Goal: Find contact information: Find contact information

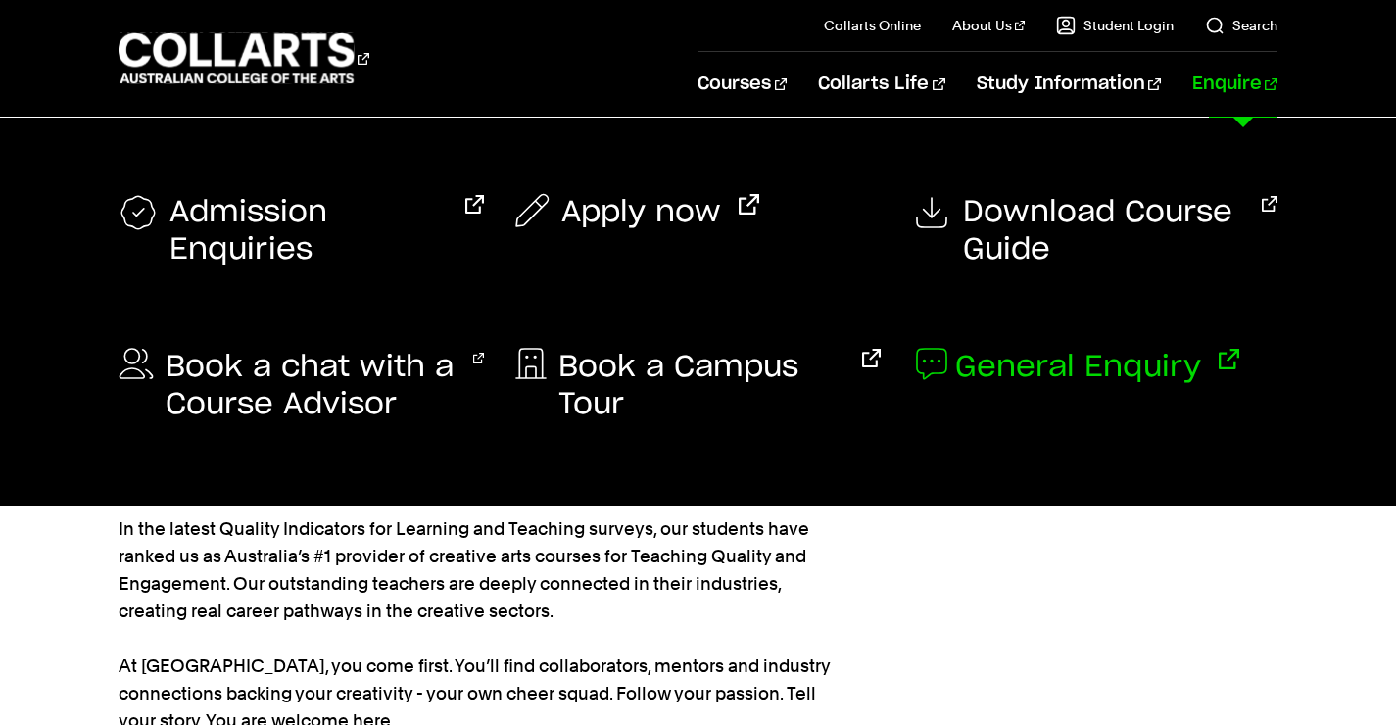
click at [1040, 357] on span "General Enquiry" at bounding box center [1078, 367] width 246 height 37
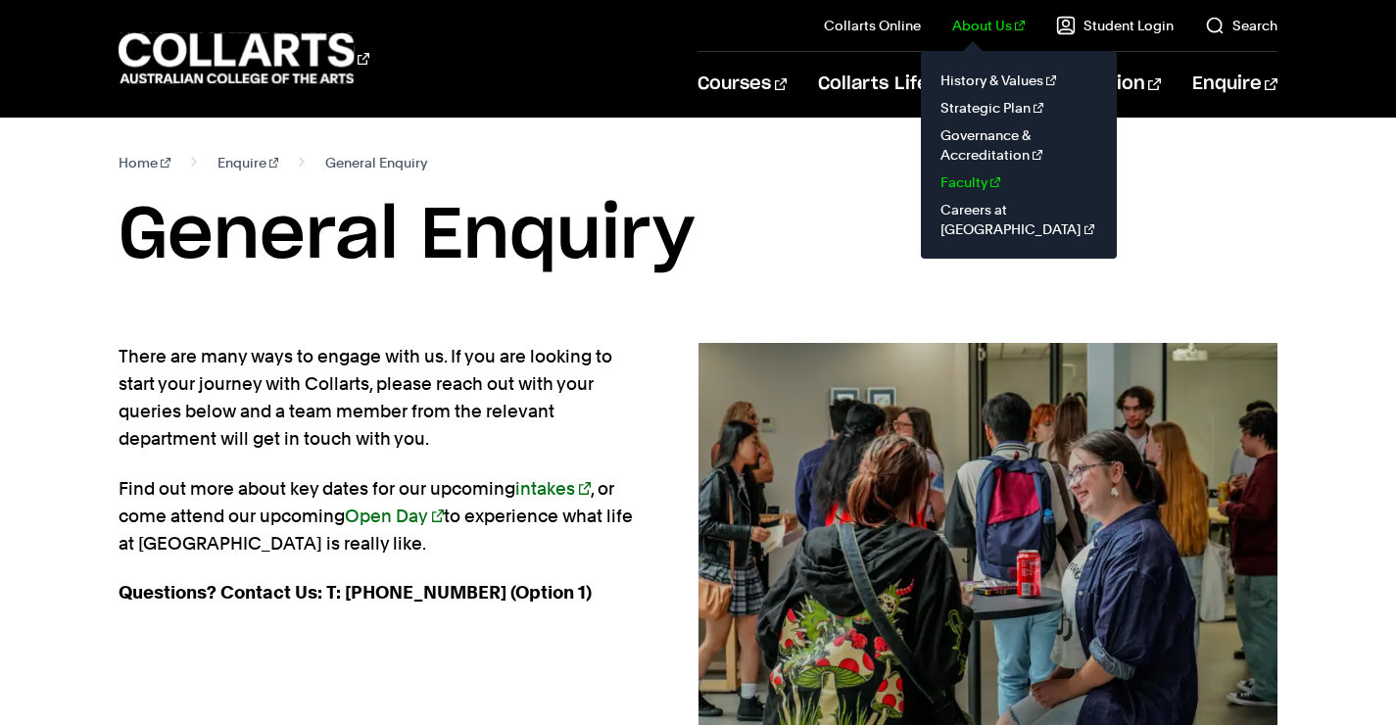
click at [978, 183] on link "Faculty" at bounding box center [1019, 182] width 165 height 27
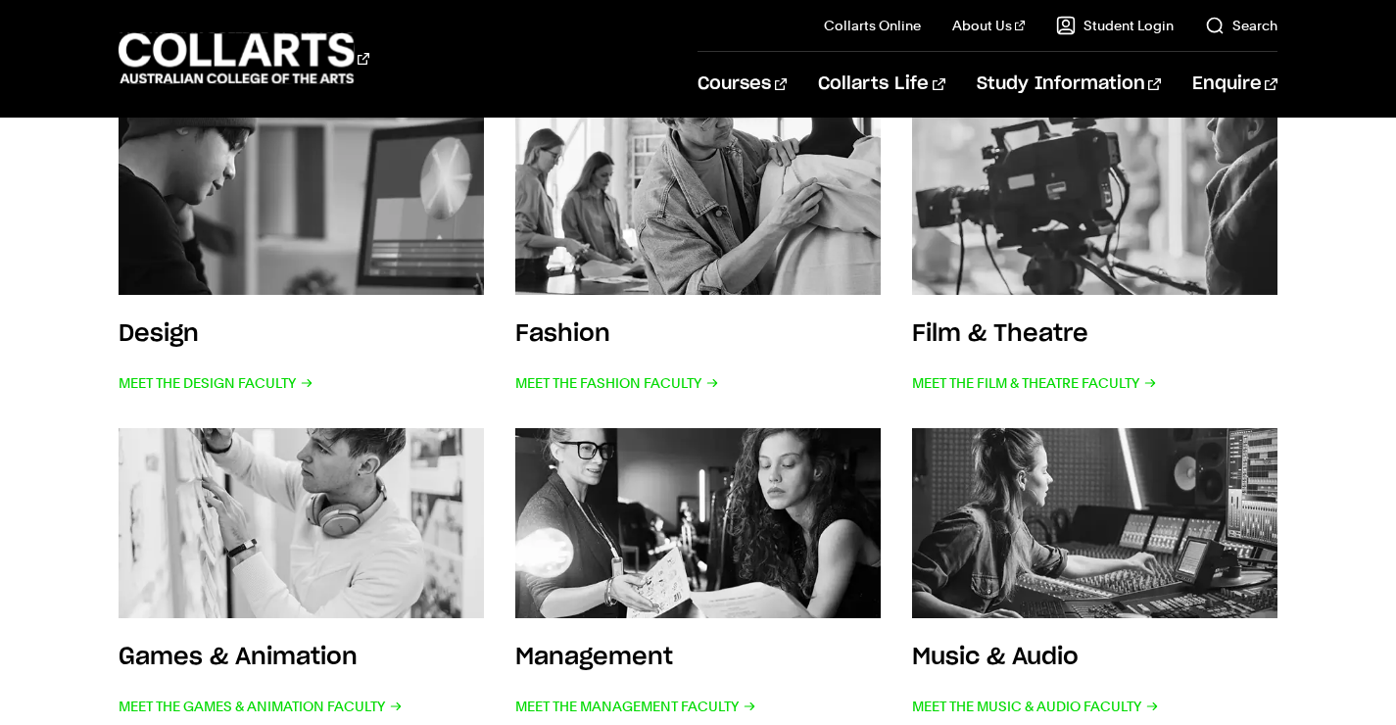
scroll to position [382, 0]
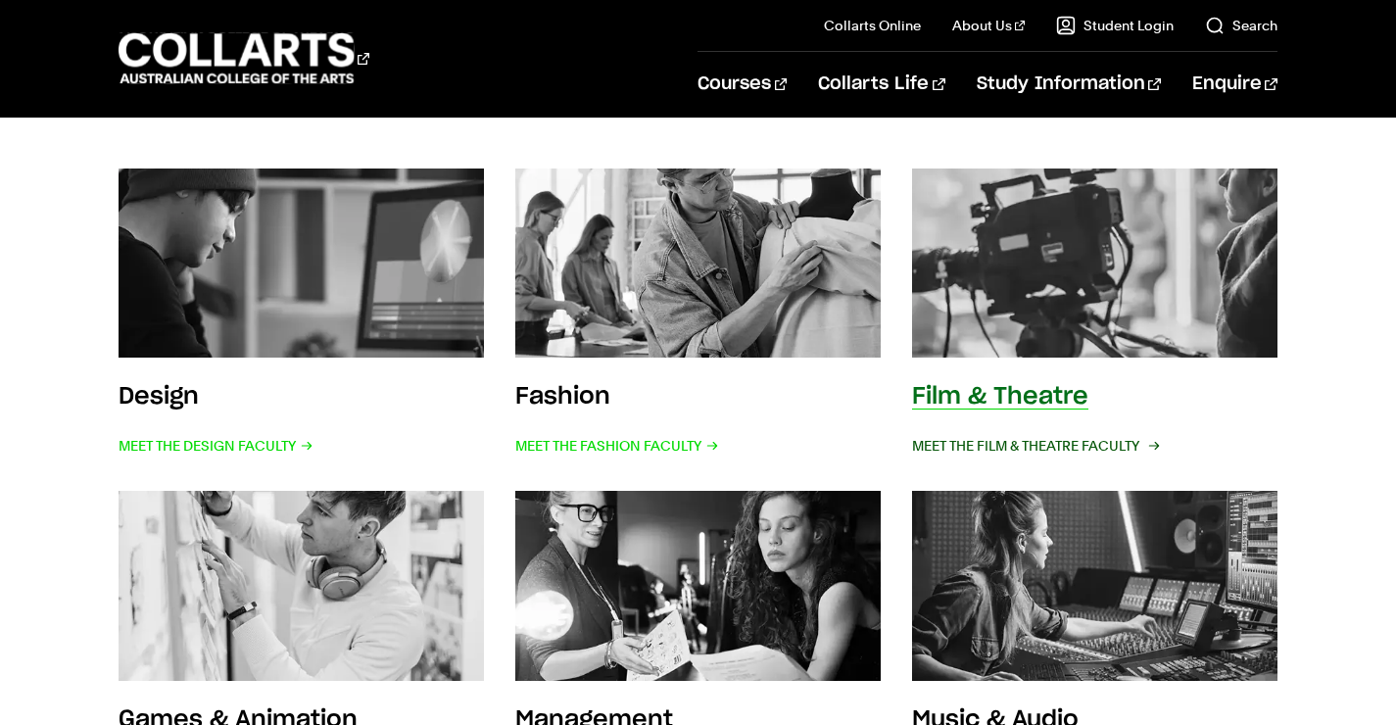
click at [1025, 447] on span "Meet the Film & Theatre Faculty" at bounding box center [1034, 445] width 245 height 27
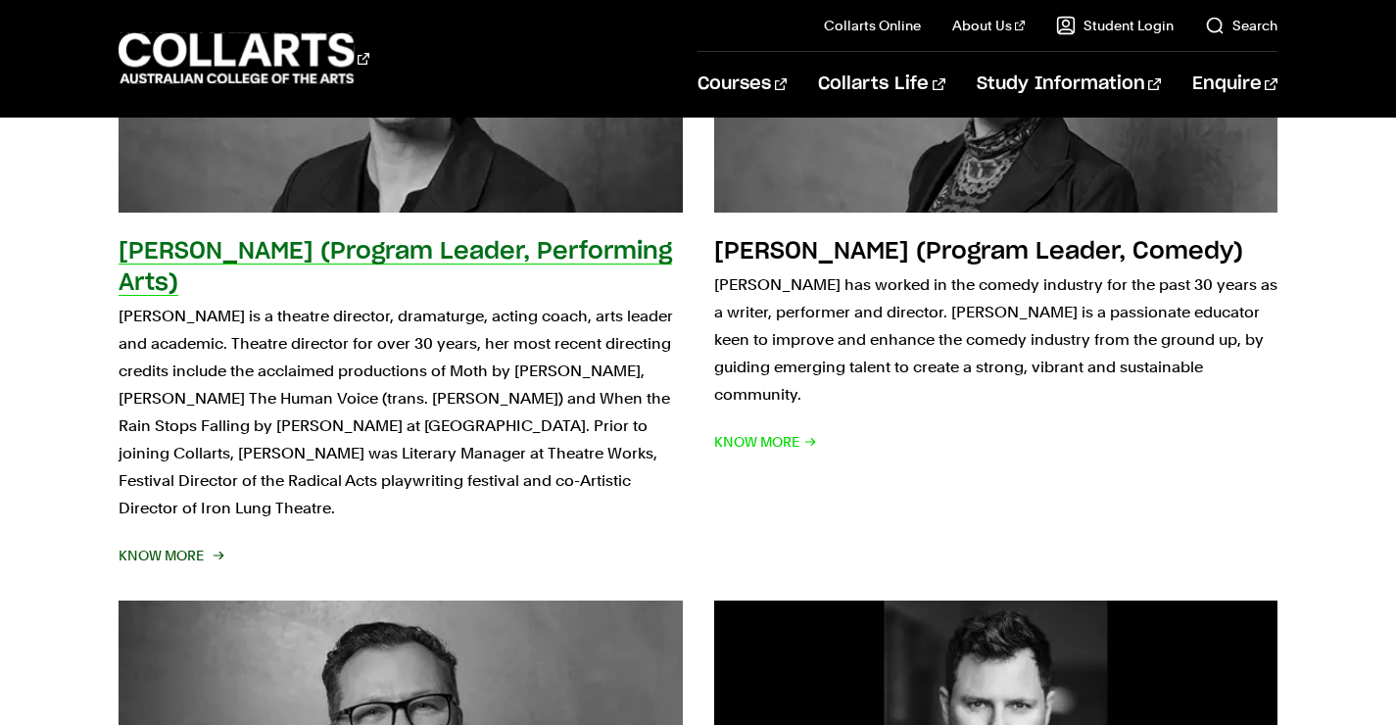
scroll to position [421, 0]
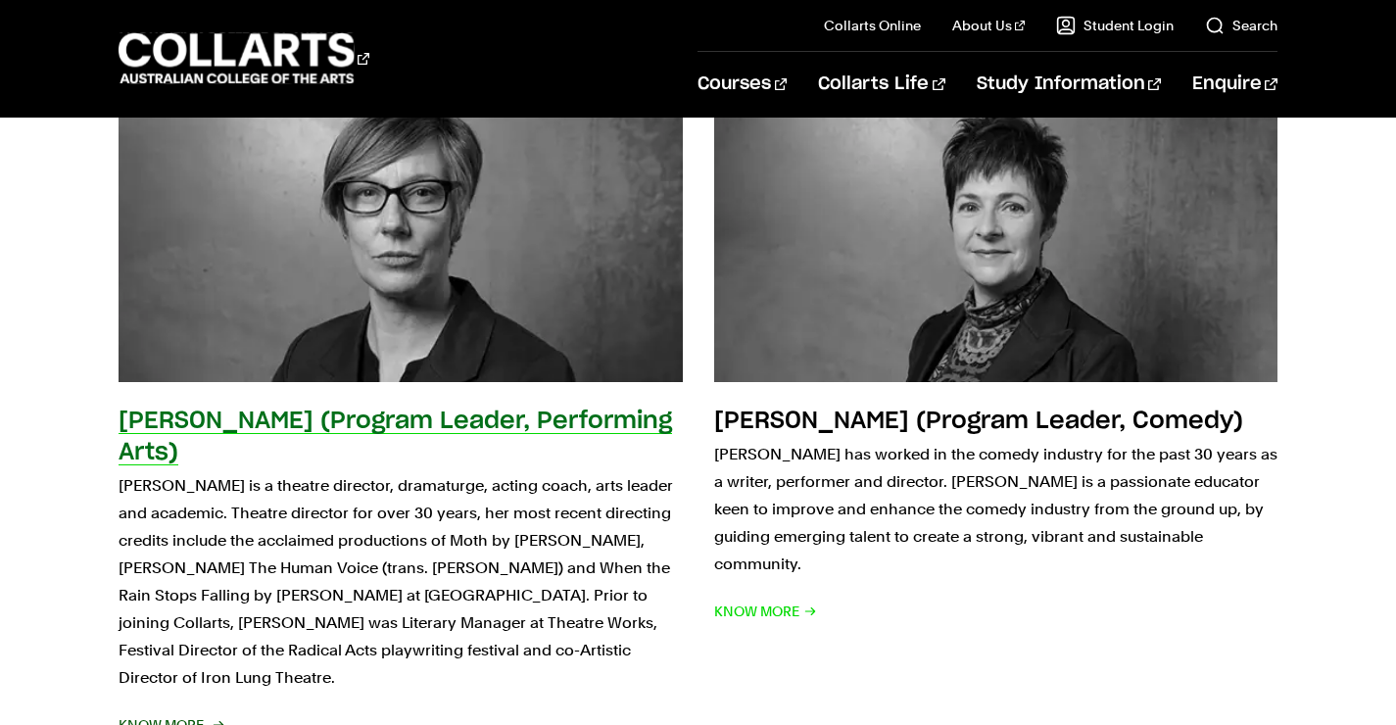
click at [342, 422] on h2 "Briony Dunn (Program Leader, Performing Arts)" at bounding box center [396, 437] width 554 height 55
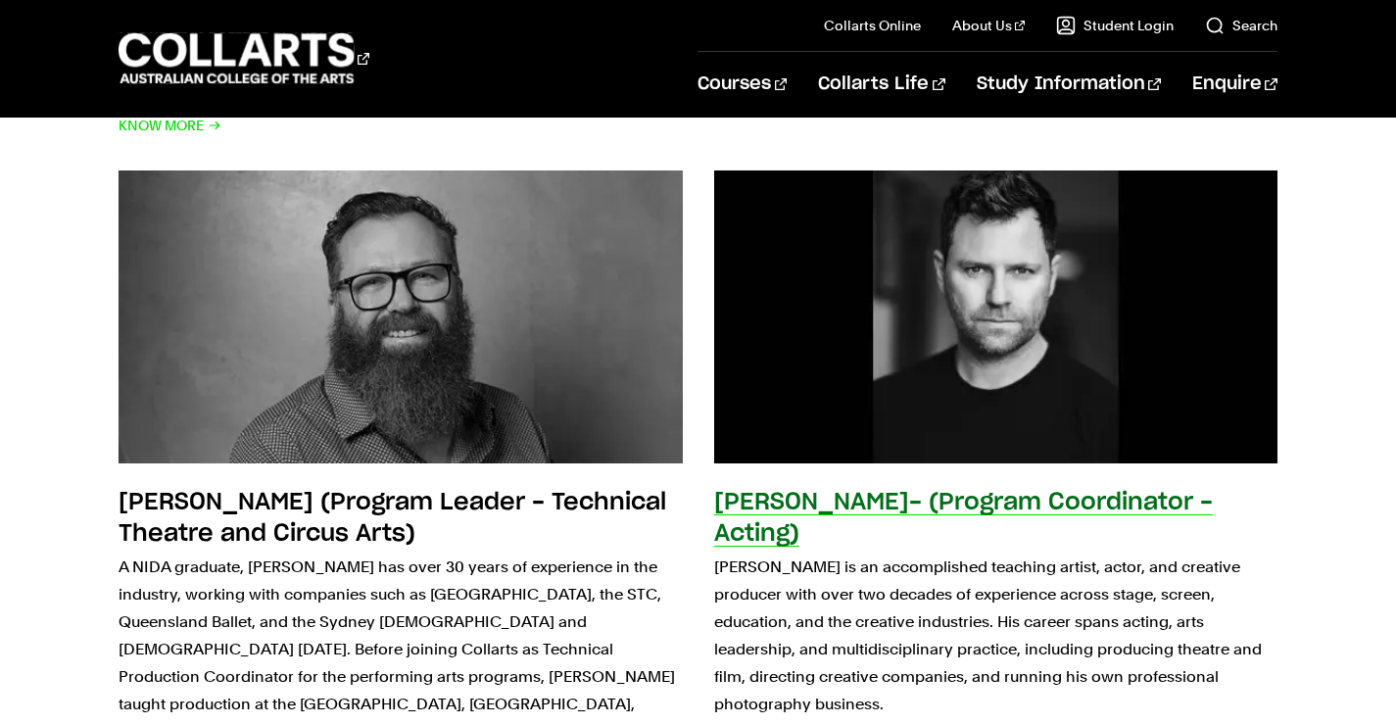
scroll to position [1028, 0]
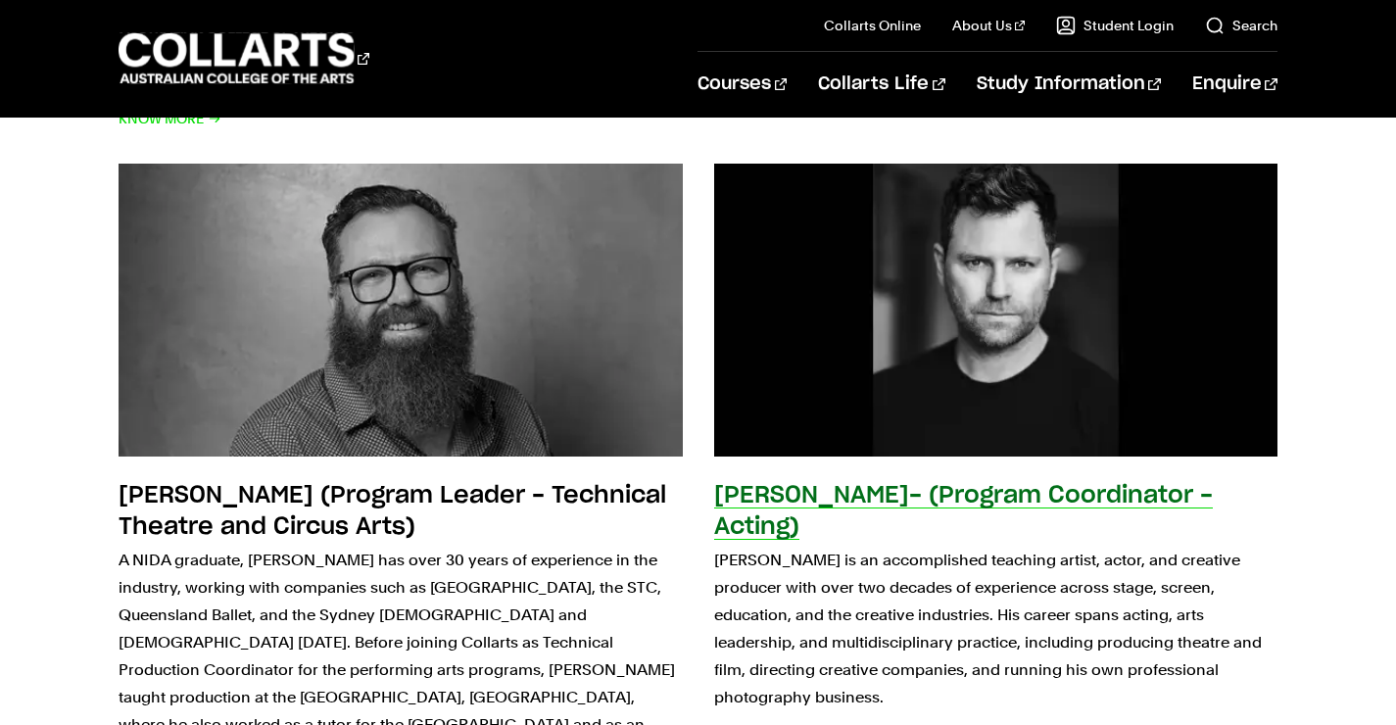
click at [849, 484] on h2 "Nick Coghlan- (Program Coordinator - Acting)" at bounding box center [963, 511] width 499 height 55
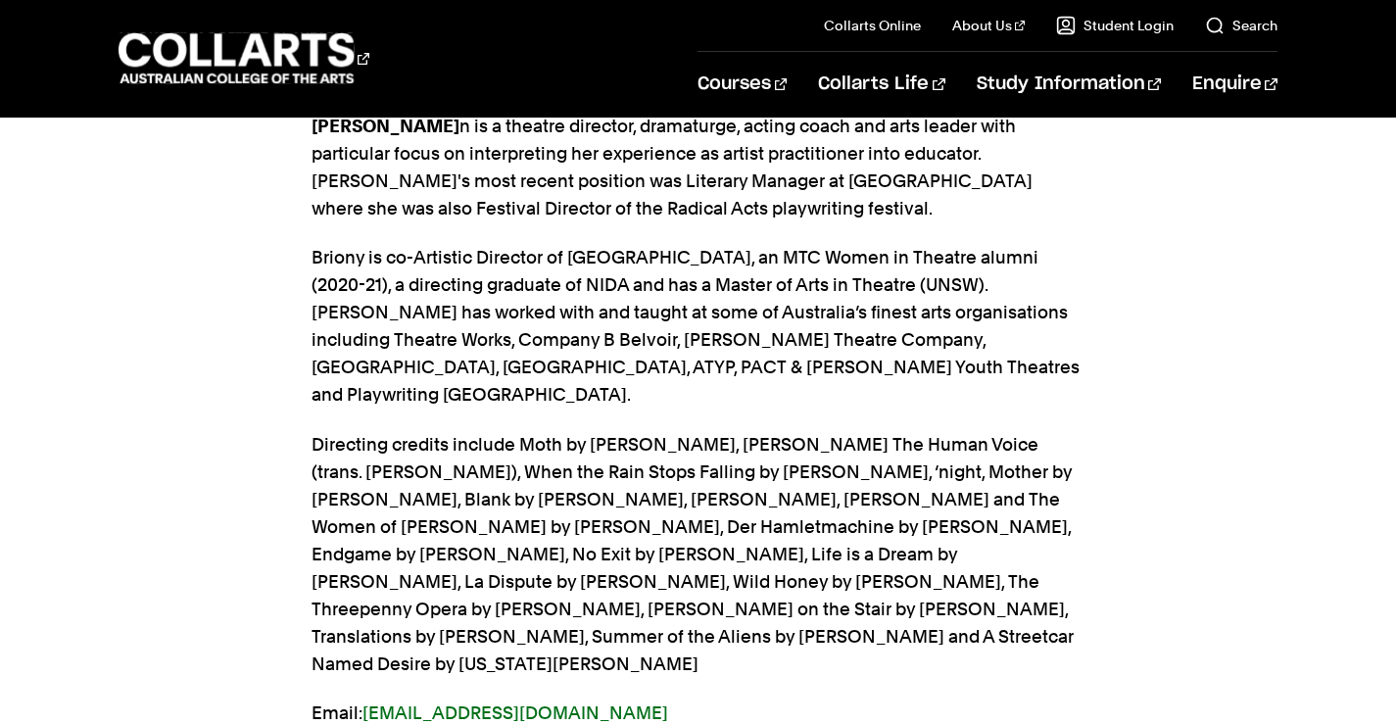
scroll to position [862, 0]
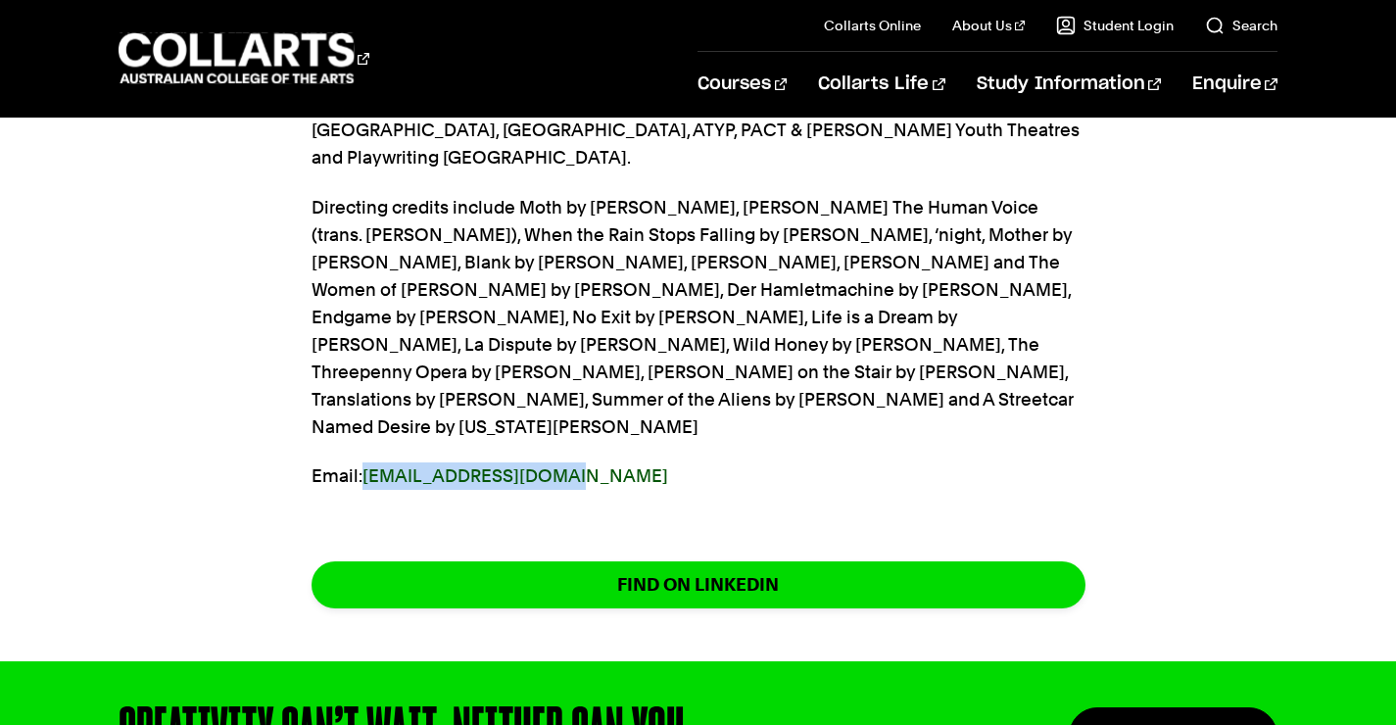
drag, startPoint x: 570, startPoint y: 399, endPoint x: 369, endPoint y: 397, distance: 200.9
click at [369, 463] on p "Email: bdunn@collarts.edu.au" at bounding box center [699, 476] width 774 height 27
copy link "bdunn@collarts.edu.au"
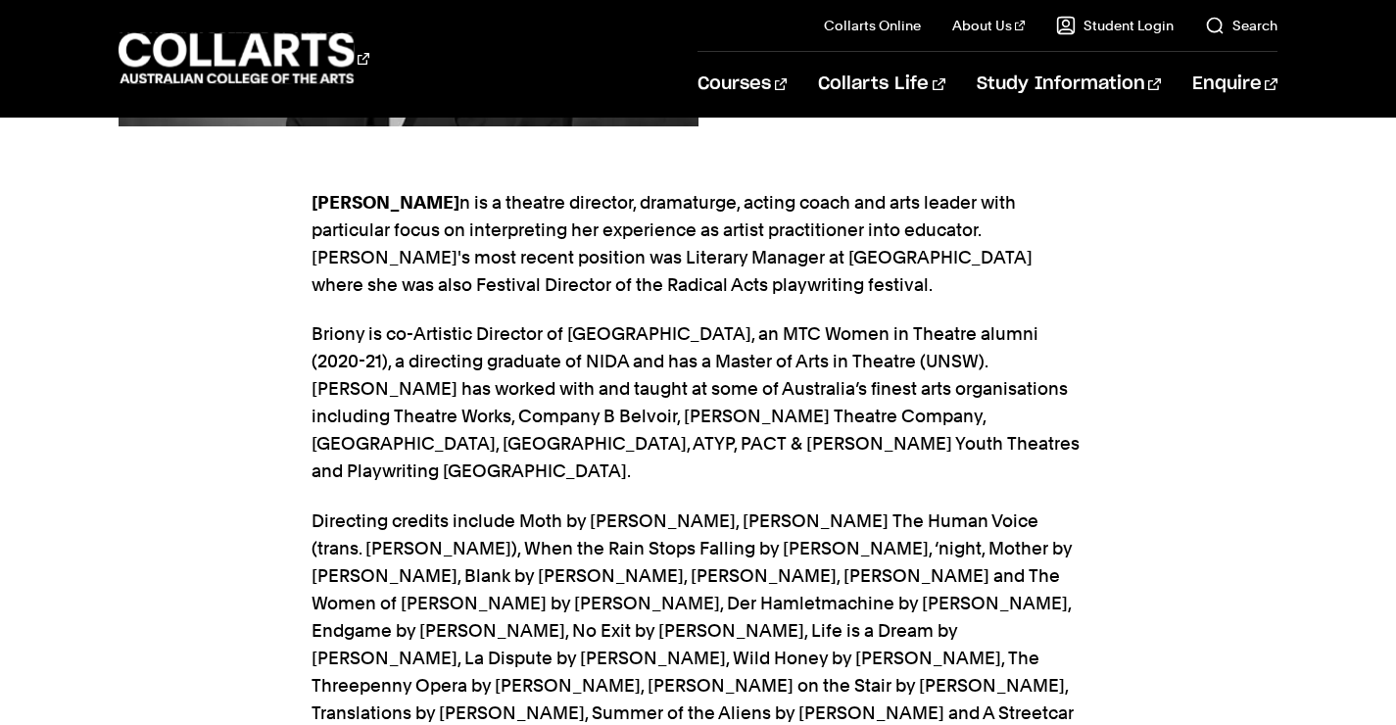
scroll to position [0, 0]
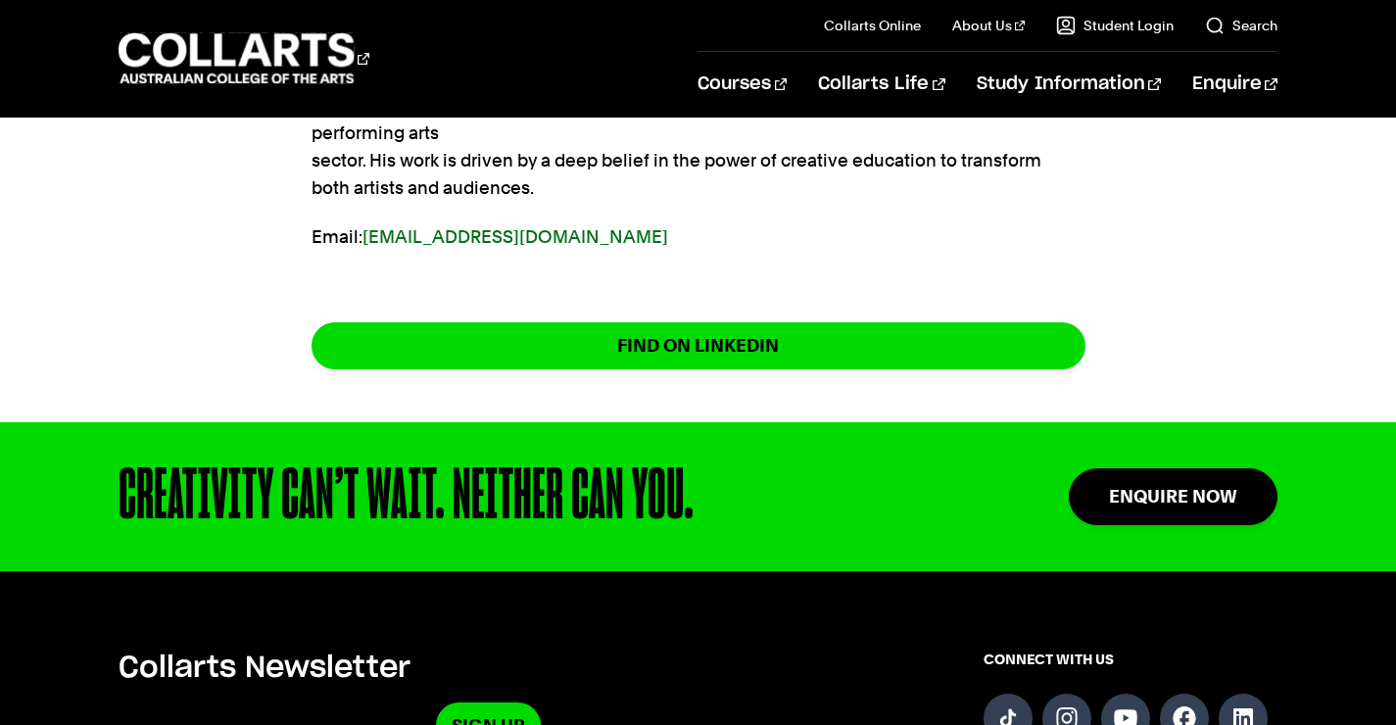
scroll to position [849, 0]
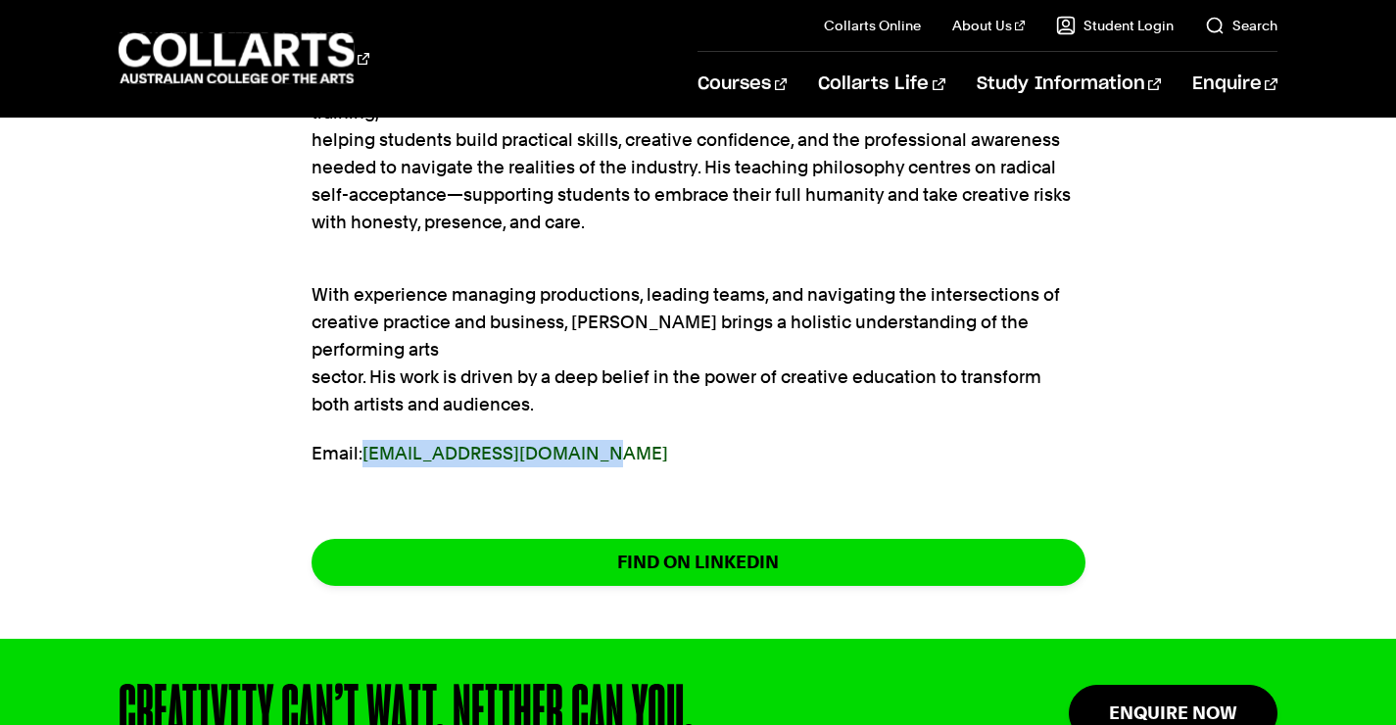
drag, startPoint x: 586, startPoint y: 398, endPoint x: 373, endPoint y: 396, distance: 212.7
click at [370, 440] on p "Email: [EMAIL_ADDRESS][DOMAIN_NAME]" at bounding box center [699, 453] width 774 height 27
copy link "[PERSON_NAME][EMAIL_ADDRESS][DOMAIN_NAME]"
click at [573, 443] on link "[EMAIL_ADDRESS][DOMAIN_NAME]" at bounding box center [516, 453] width 306 height 21
drag, startPoint x: 625, startPoint y: 408, endPoint x: 372, endPoint y: 398, distance: 253.0
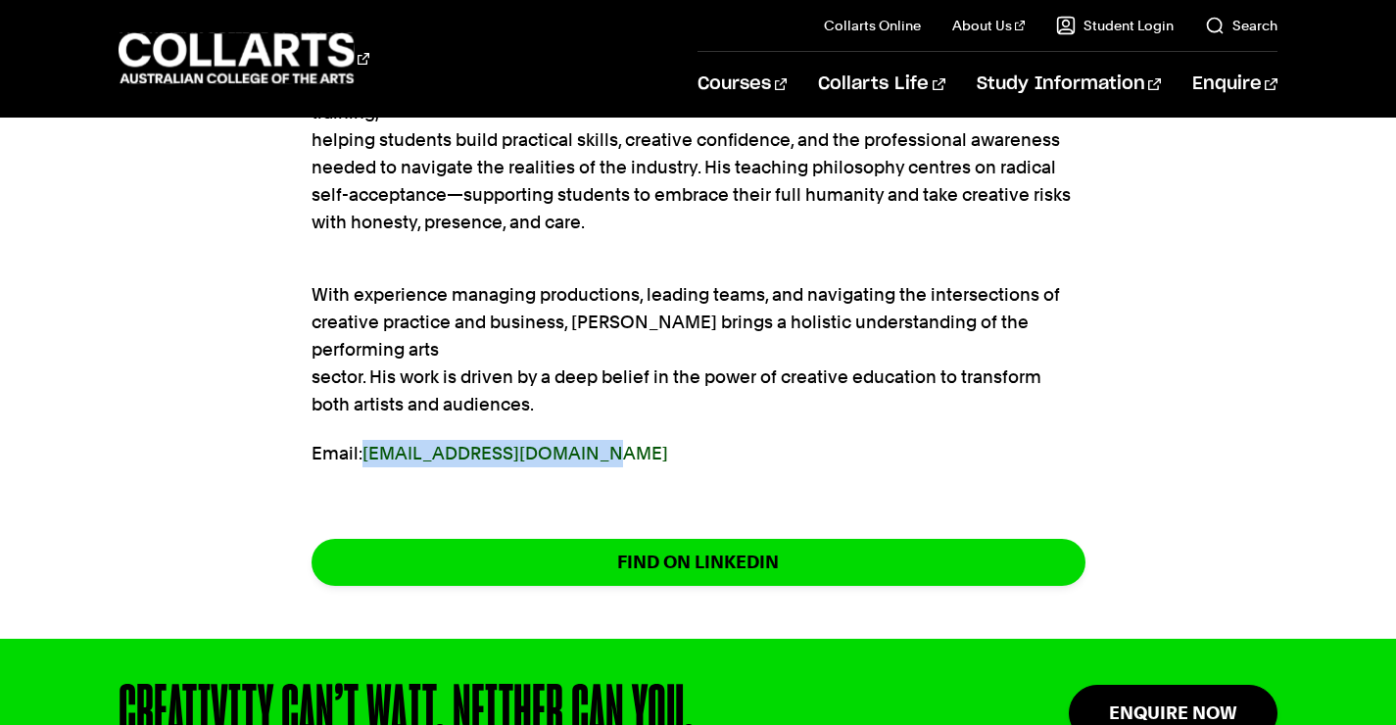
click at [369, 440] on p "Email: [EMAIL_ADDRESS][DOMAIN_NAME]" at bounding box center [699, 453] width 774 height 27
copy link "[EMAIL_ADDRESS][DOMAIN_NAME]"
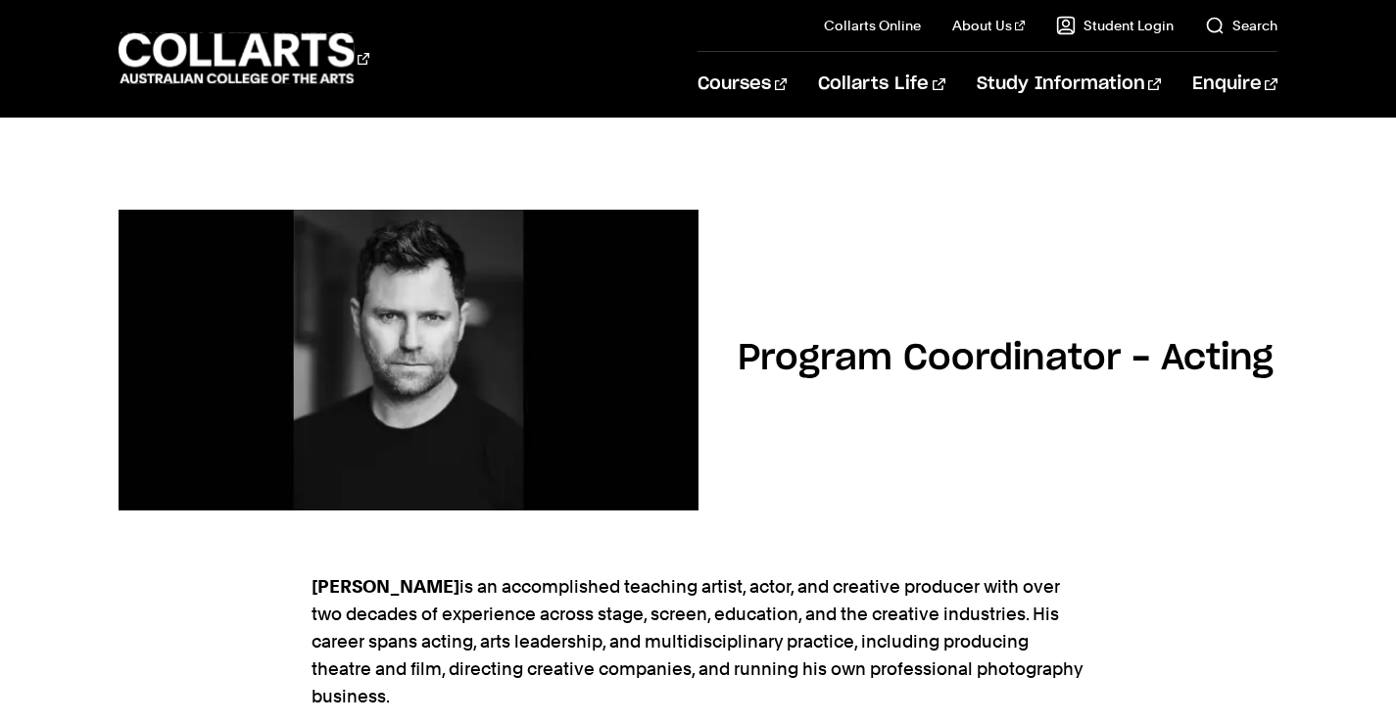
scroll to position [0, 0]
